Goal: Register for event/course

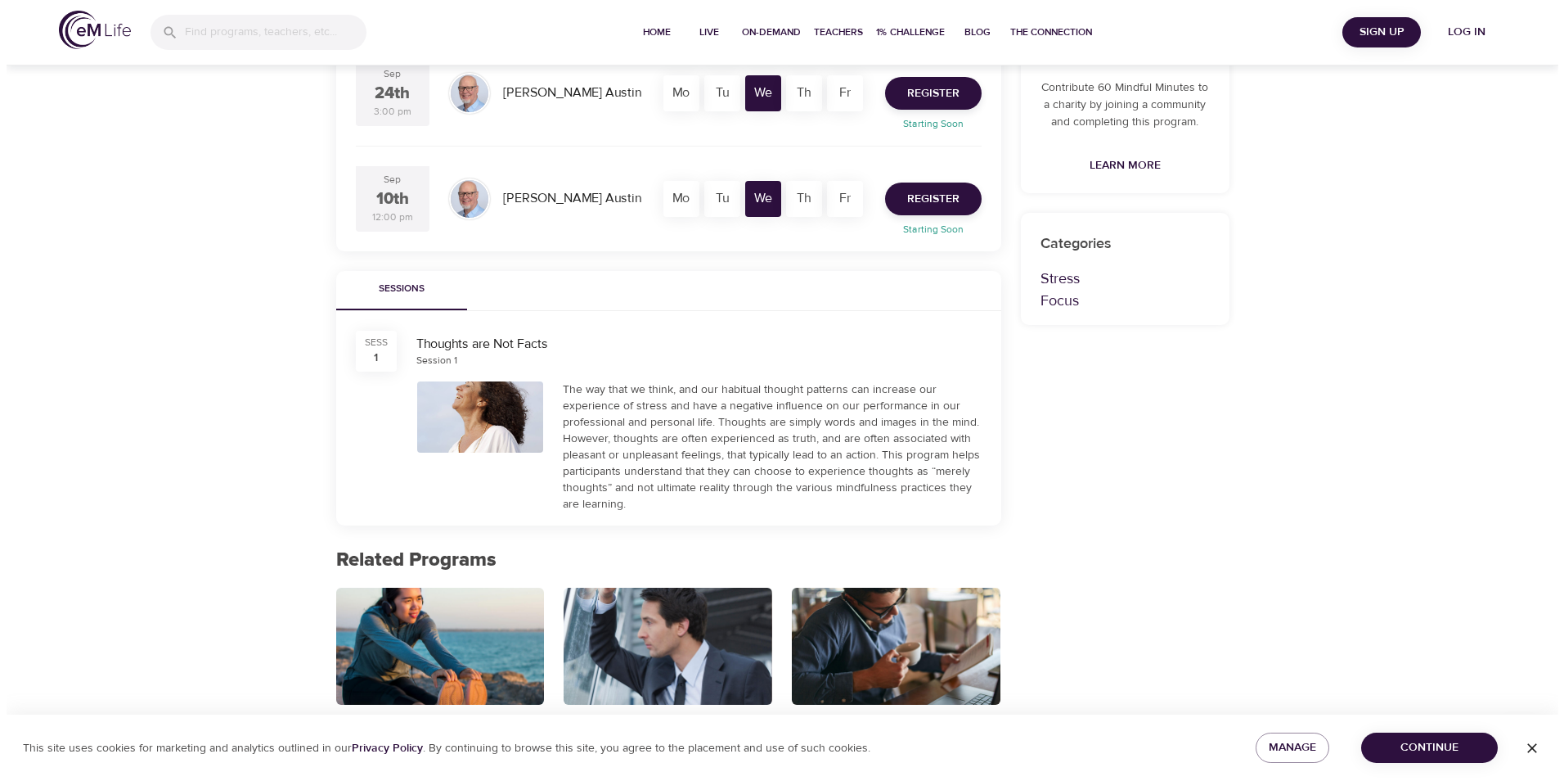
scroll to position [164, 0]
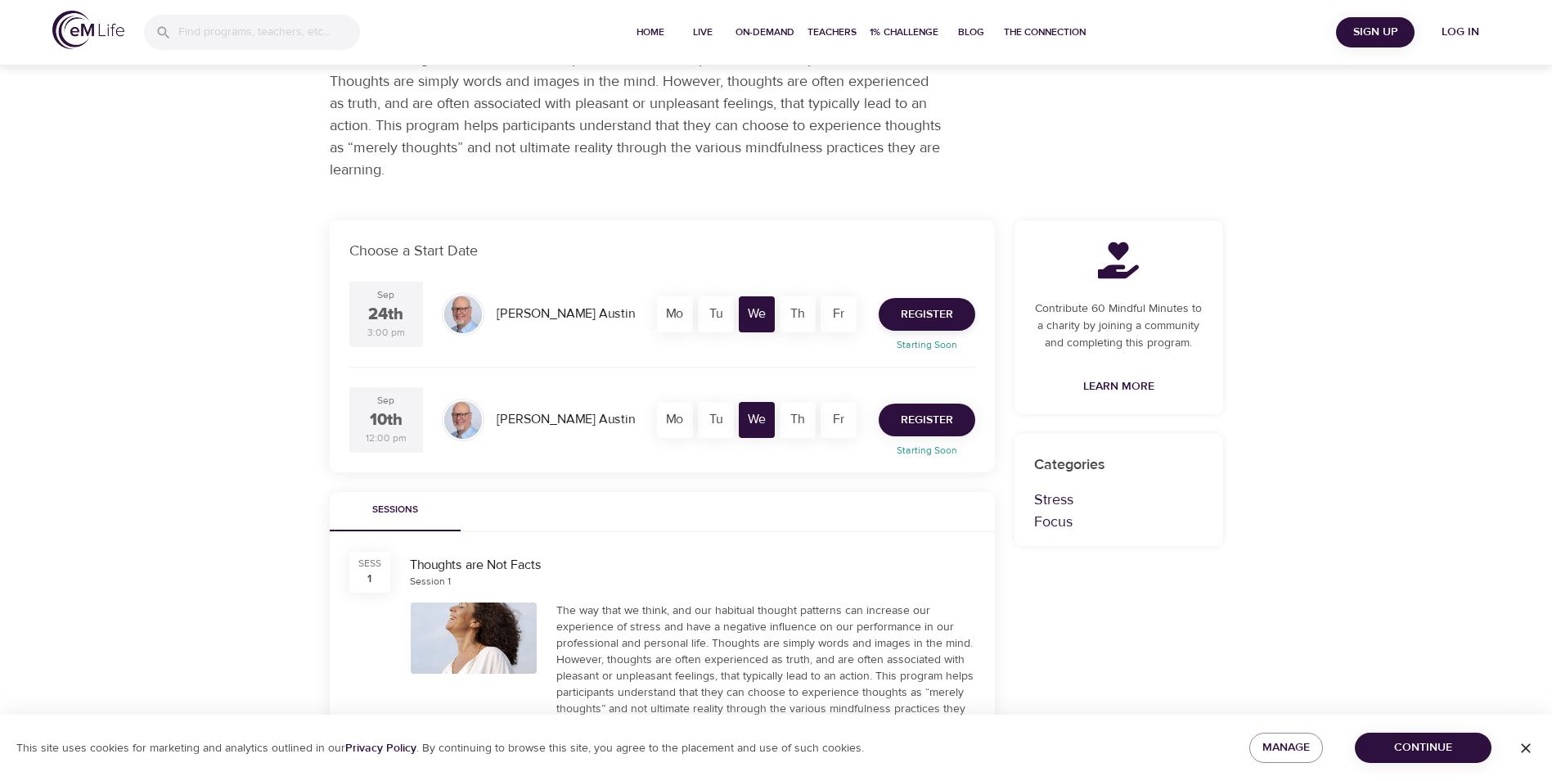
click at [920, 422] on span "Register" at bounding box center [927, 420] width 52 height 20
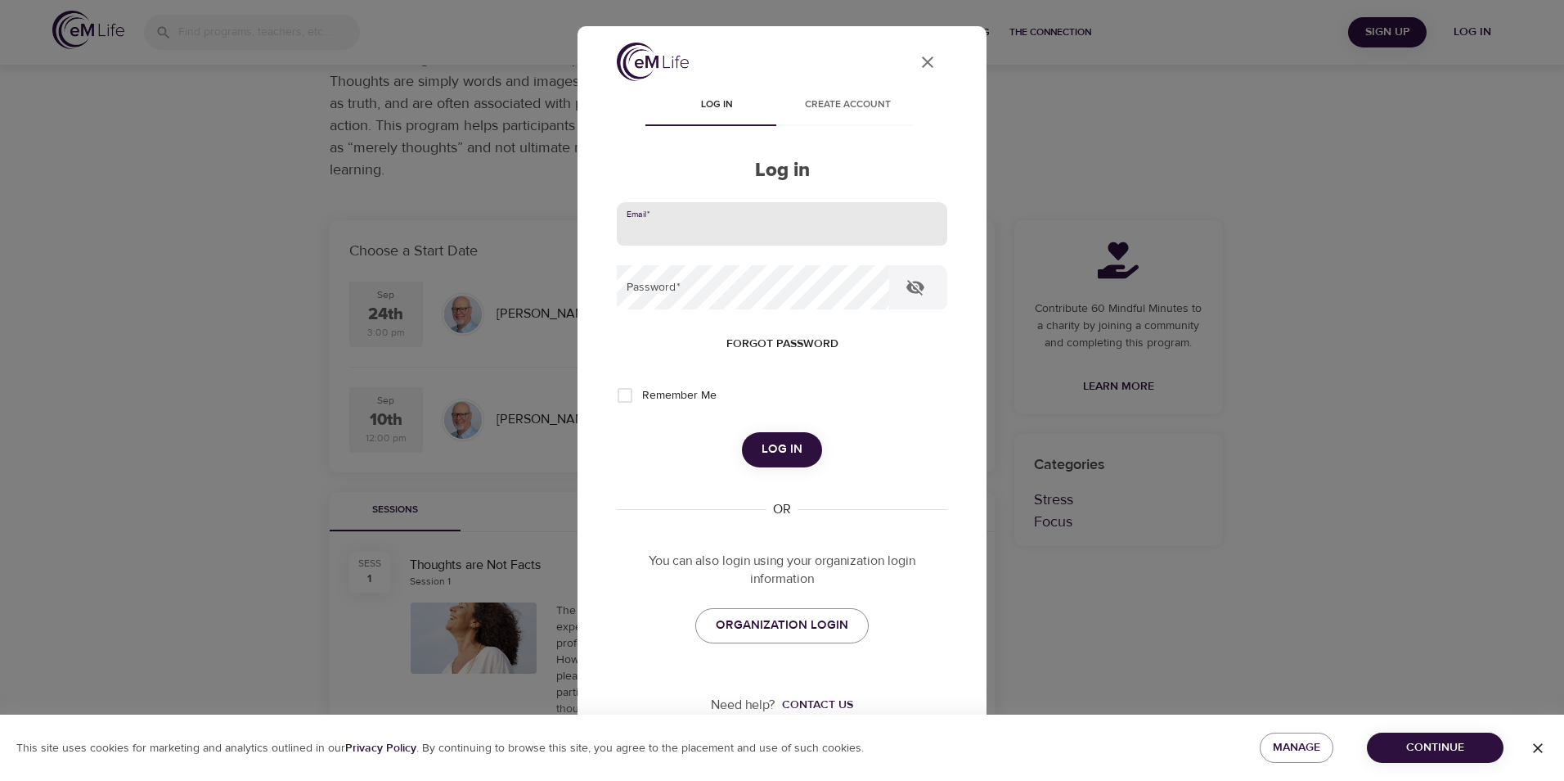
click at [744, 229] on input "email" at bounding box center [782, 224] width 331 height 44
type input "christine.anderson@villanova.edu"
click at [916, 283] on icon "button" at bounding box center [916, 288] width 18 height 16
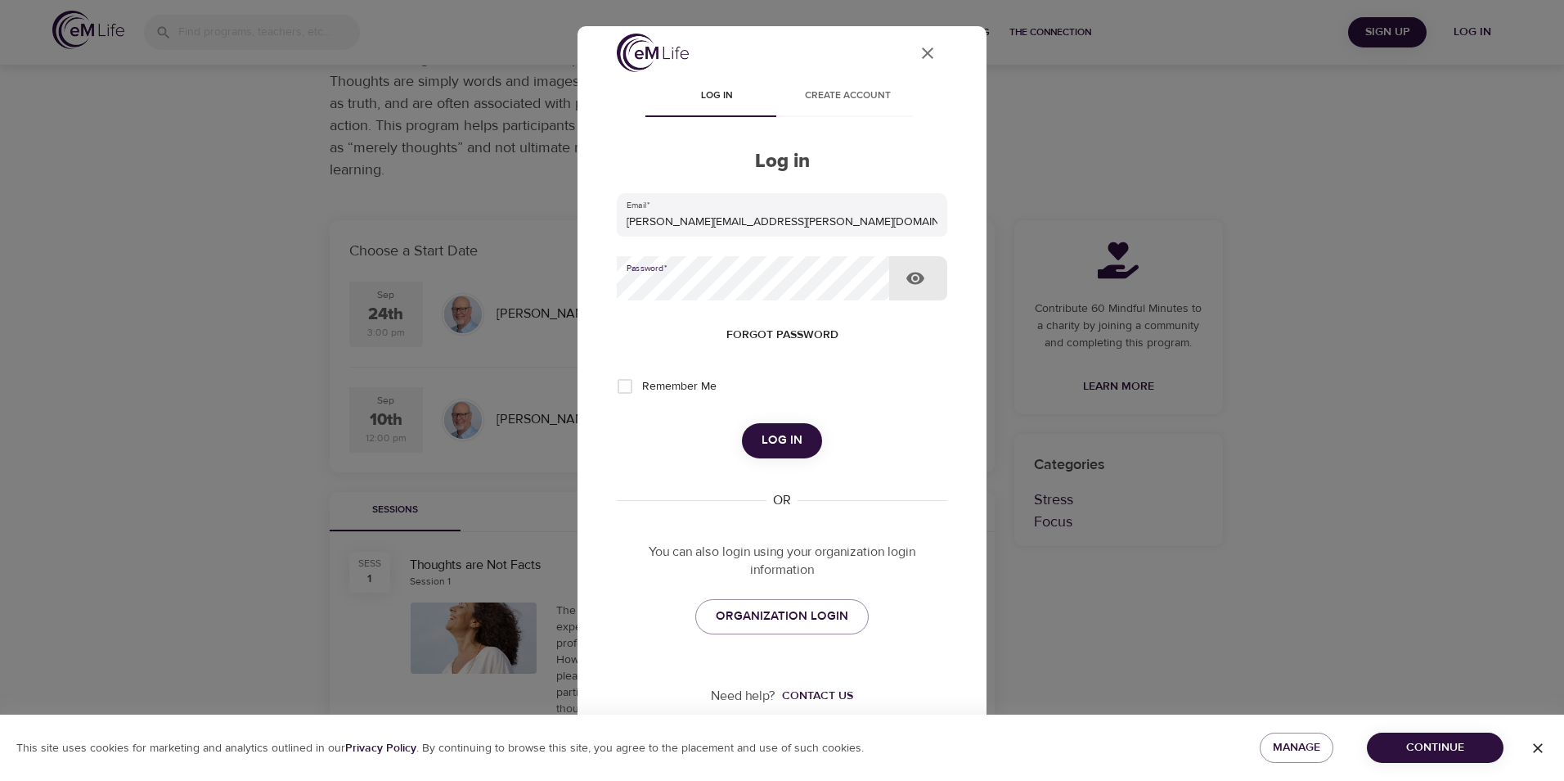
scroll to position [11, 0]
click at [828, 611] on span "ORGANIZATION LOGIN" at bounding box center [782, 613] width 133 height 21
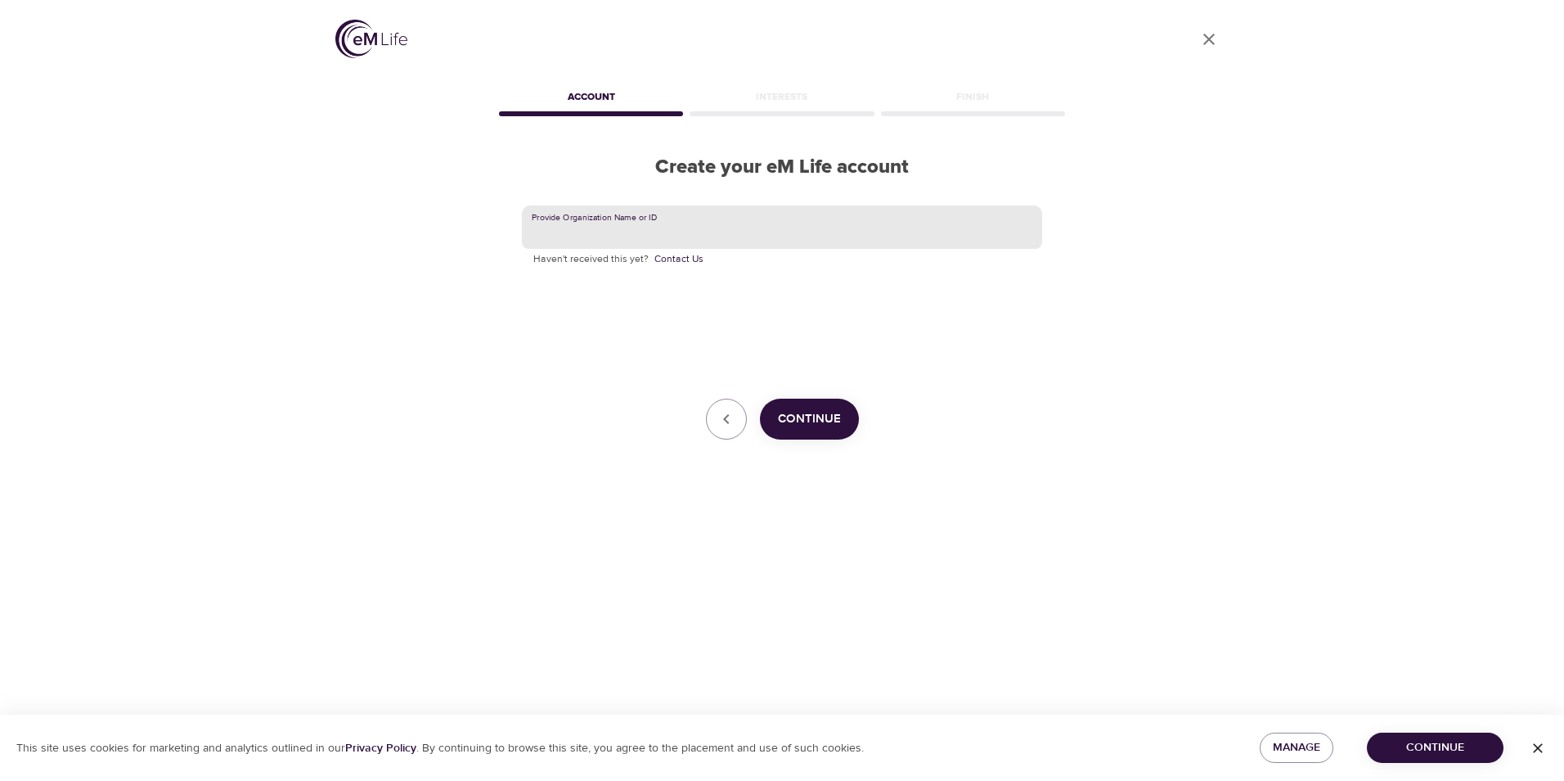
click at [653, 232] on input "text" at bounding box center [782, 227] width 520 height 44
click at [826, 416] on span "Continue" at bounding box center [809, 418] width 63 height 21
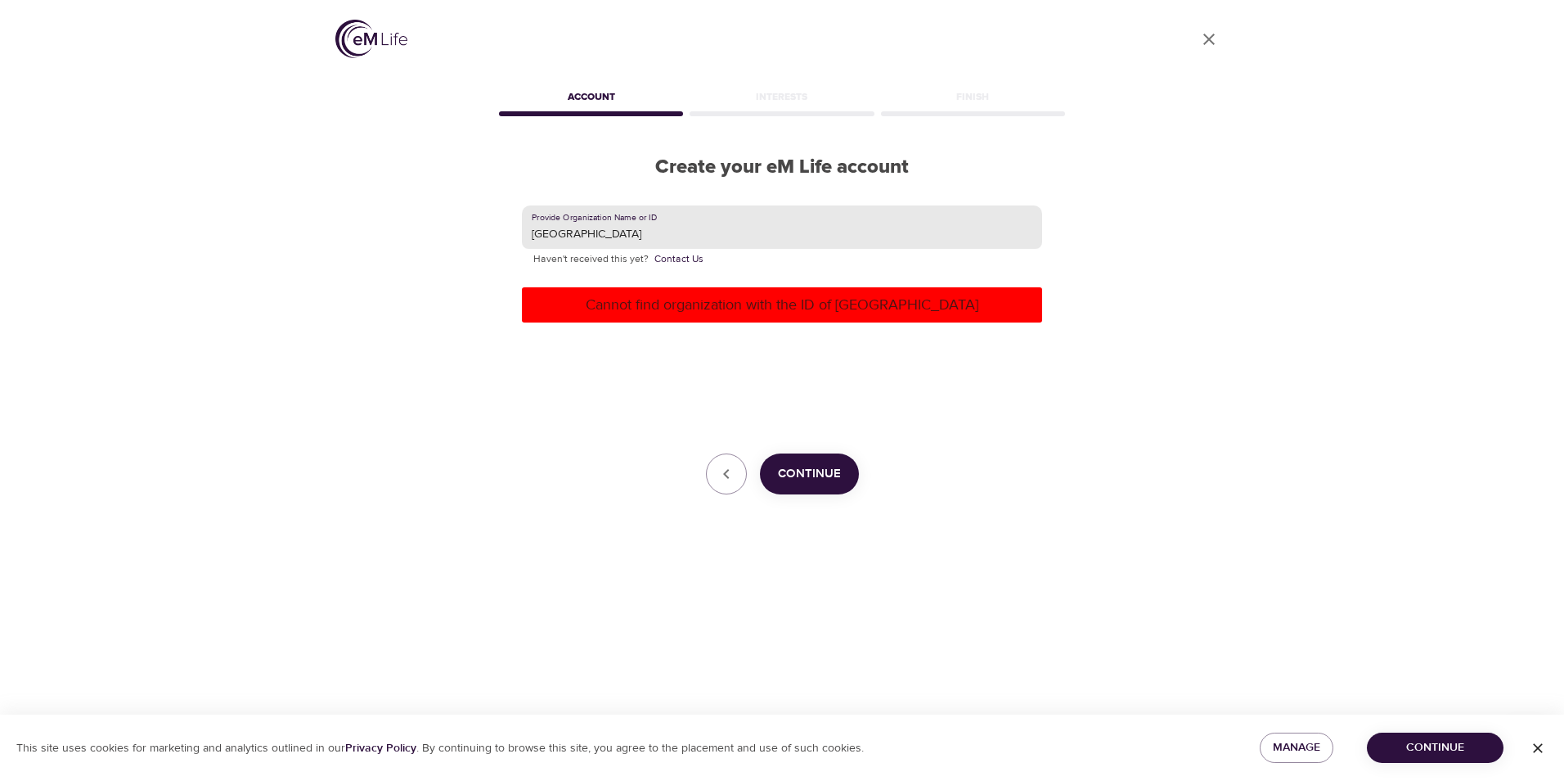
click at [637, 232] on input "[GEOGRAPHIC_DATA]" at bounding box center [782, 227] width 520 height 44
type input "Villanova"
click at [831, 468] on span "Continue" at bounding box center [809, 473] width 63 height 21
